Goal: Book appointment/travel/reservation

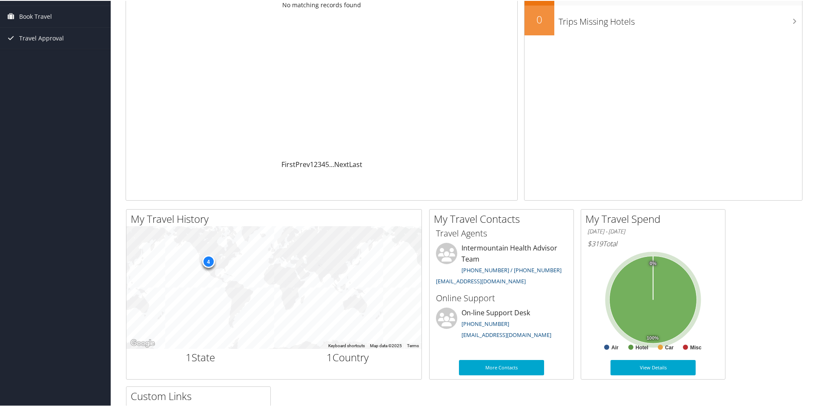
scroll to position [128, 0]
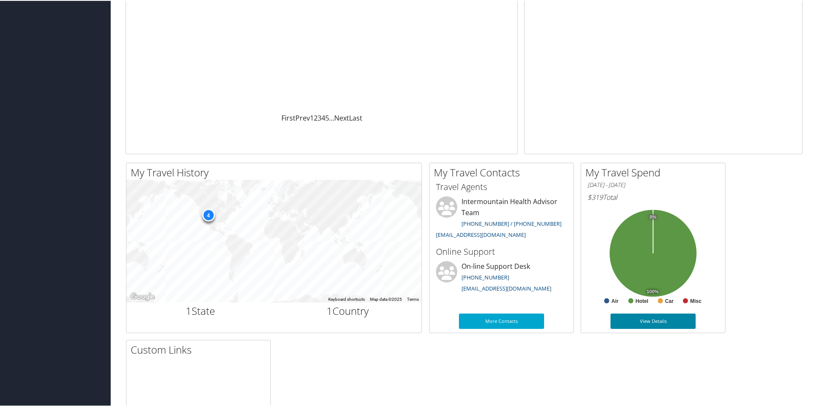
click at [660, 317] on link "View Details" at bounding box center [653, 320] width 85 height 15
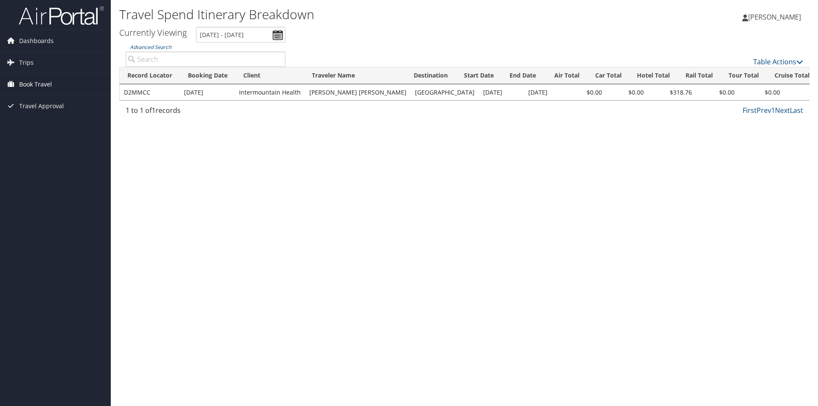
click at [40, 86] on span "Book Travel" at bounding box center [35, 84] width 33 height 21
click at [44, 129] on link "Book/Manage Online Trips" at bounding box center [55, 127] width 111 height 13
